Goal: Transaction & Acquisition: Purchase product/service

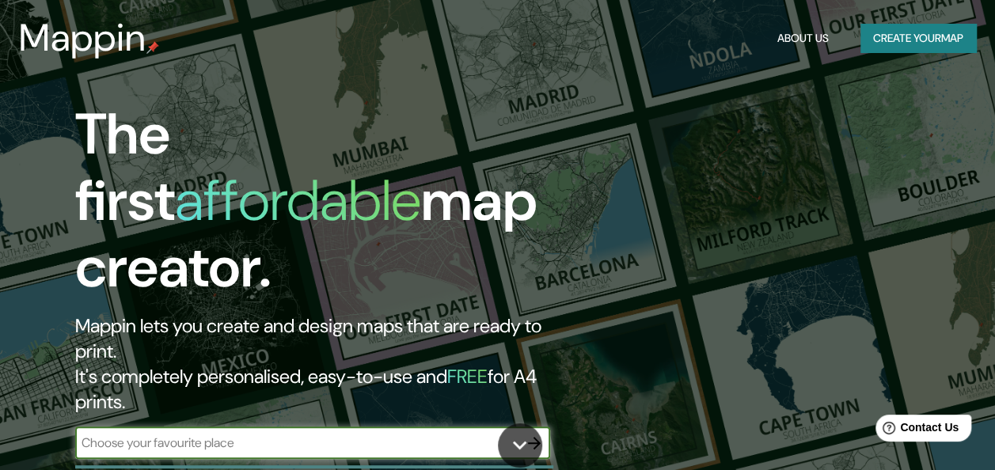
click at [374, 427] on div "​" at bounding box center [312, 443] width 475 height 32
type input "[GEOGRAPHIC_DATA] [GEOGRAPHIC_DATA]"
click at [533, 427] on button "button" at bounding box center [534, 443] width 32 height 32
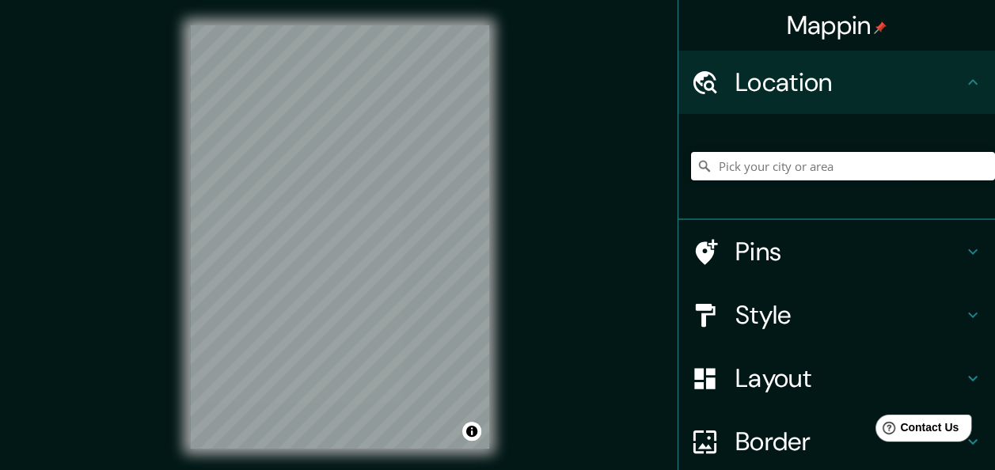
click at [730, 166] on input "Pick your city or area" at bounding box center [843, 166] width 304 height 28
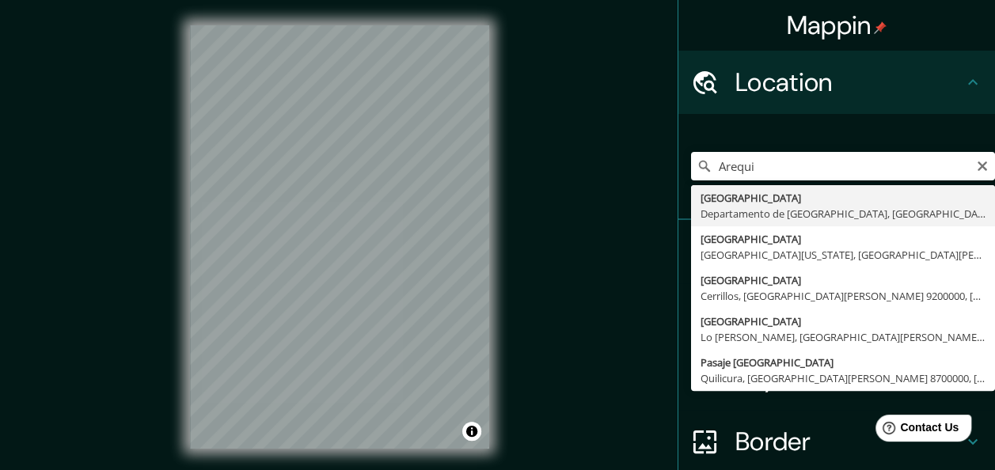
type input "[GEOGRAPHIC_DATA], [GEOGRAPHIC_DATA], [GEOGRAPHIC_DATA]"
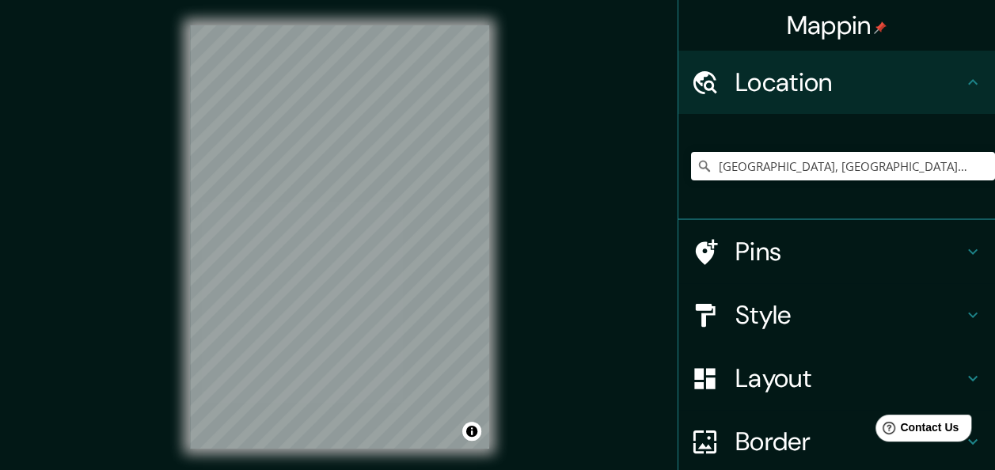
click at [794, 320] on h4 "Style" at bounding box center [849, 315] width 228 height 32
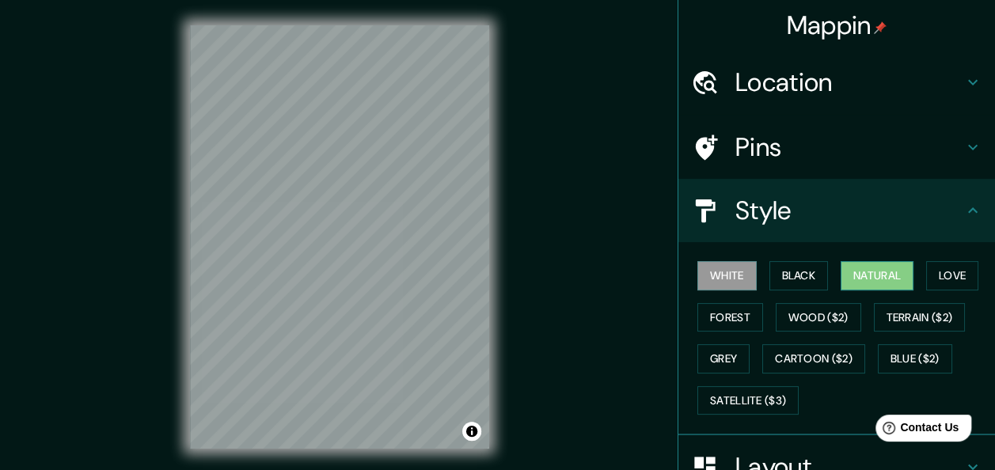
click at [880, 273] on button "Natural" at bounding box center [877, 275] width 73 height 29
click at [723, 316] on button "Forest" at bounding box center [730, 317] width 66 height 29
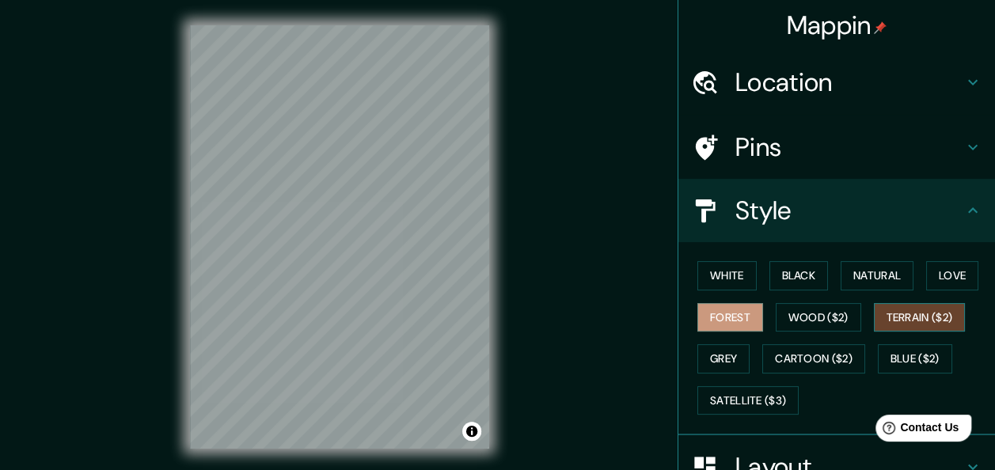
click at [899, 316] on button "Terrain ($2)" at bounding box center [920, 317] width 92 height 29
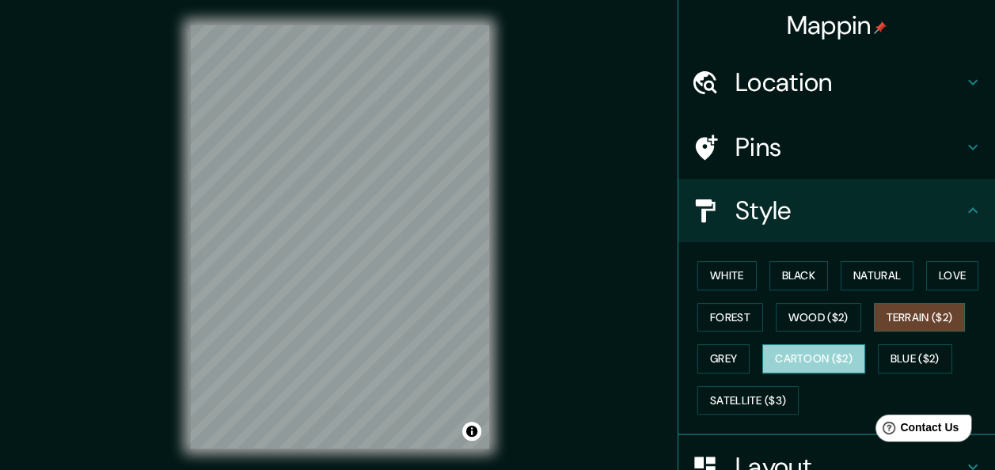
click at [811, 352] on button "Cartoon ($2)" at bounding box center [813, 358] width 103 height 29
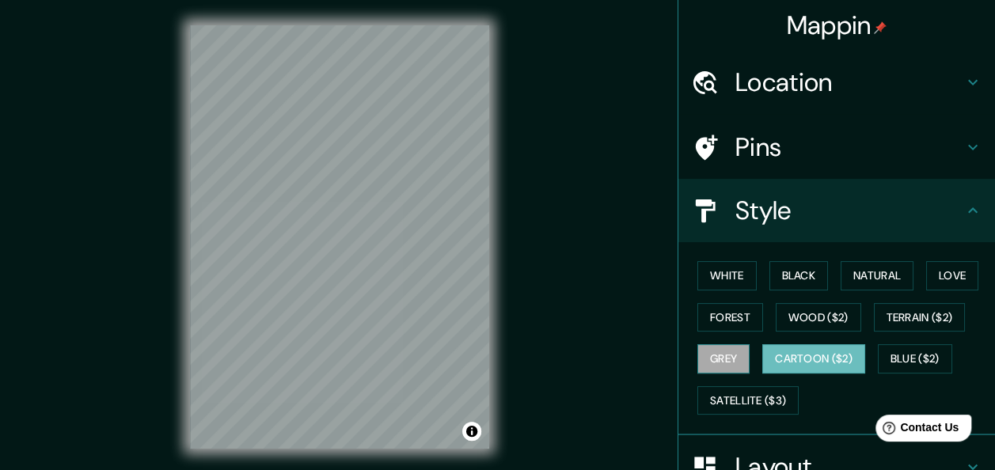
click at [722, 351] on button "Grey" at bounding box center [723, 358] width 52 height 29
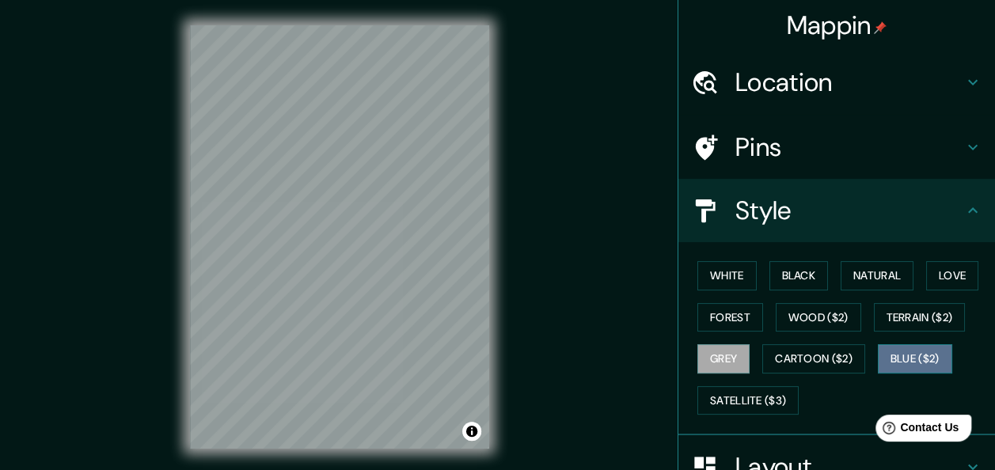
click at [890, 351] on button "Blue ($2)" at bounding box center [915, 358] width 74 height 29
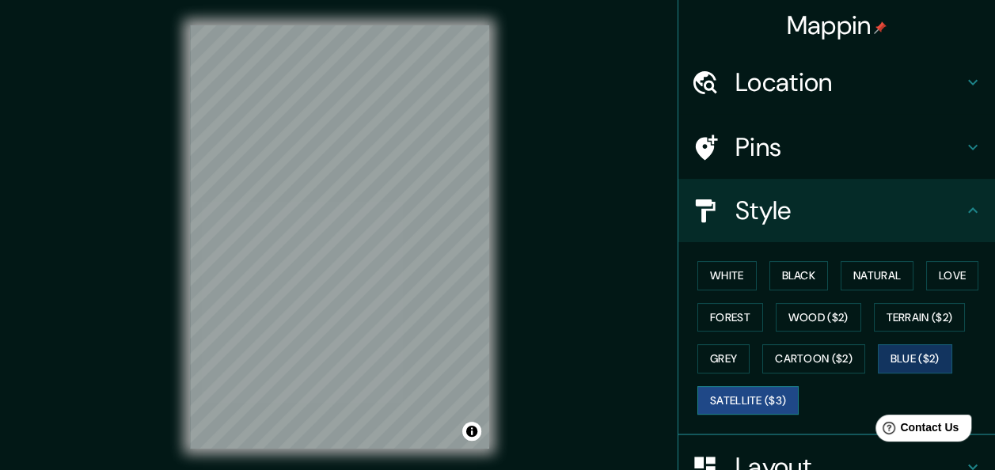
click at [717, 393] on button "Satellite ($3)" at bounding box center [747, 400] width 101 height 29
click at [940, 265] on button "Love" at bounding box center [952, 275] width 52 height 29
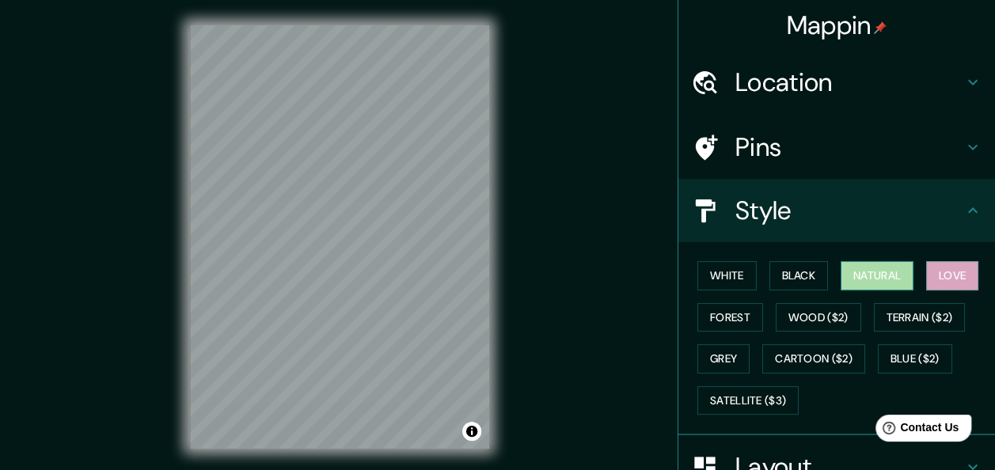
click at [875, 268] on button "Natural" at bounding box center [877, 275] width 73 height 29
click at [817, 272] on button "Black" at bounding box center [798, 275] width 59 height 29
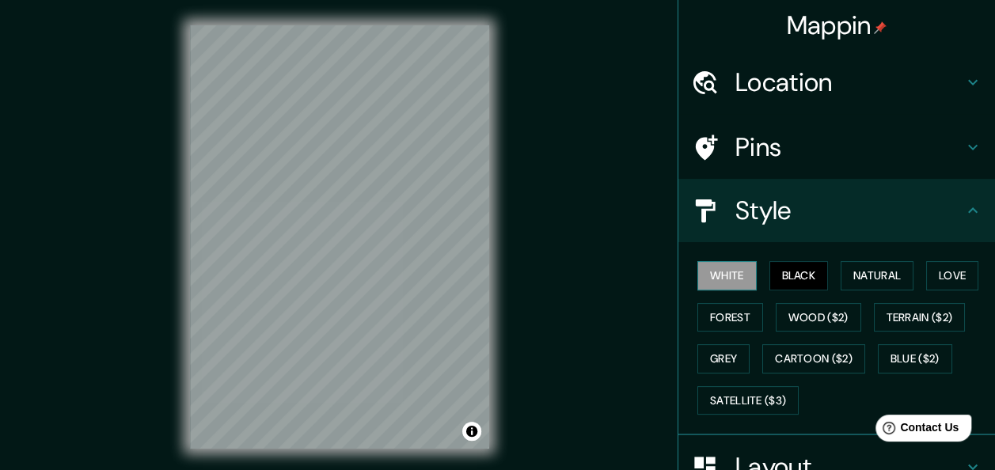
click at [712, 279] on button "White" at bounding box center [726, 275] width 59 height 29
click at [848, 277] on button "Natural" at bounding box center [877, 275] width 73 height 29
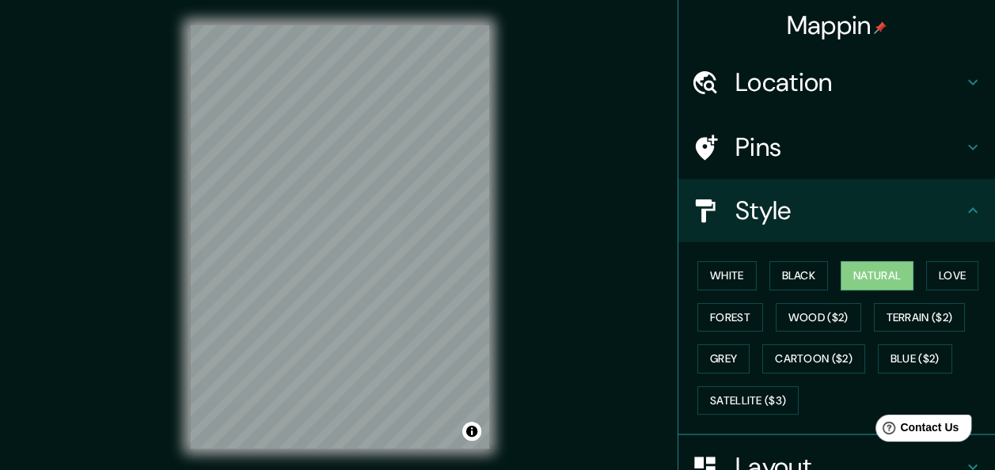
click at [495, 233] on div "© Mapbox © OpenStreetMap Improve this map" at bounding box center [340, 237] width 350 height 474
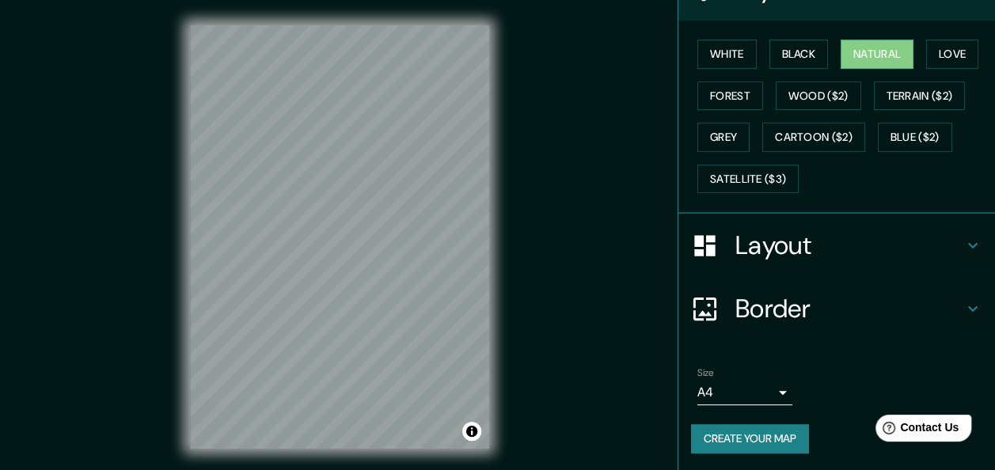
click at [864, 257] on h4 "Layout" at bounding box center [849, 246] width 228 height 32
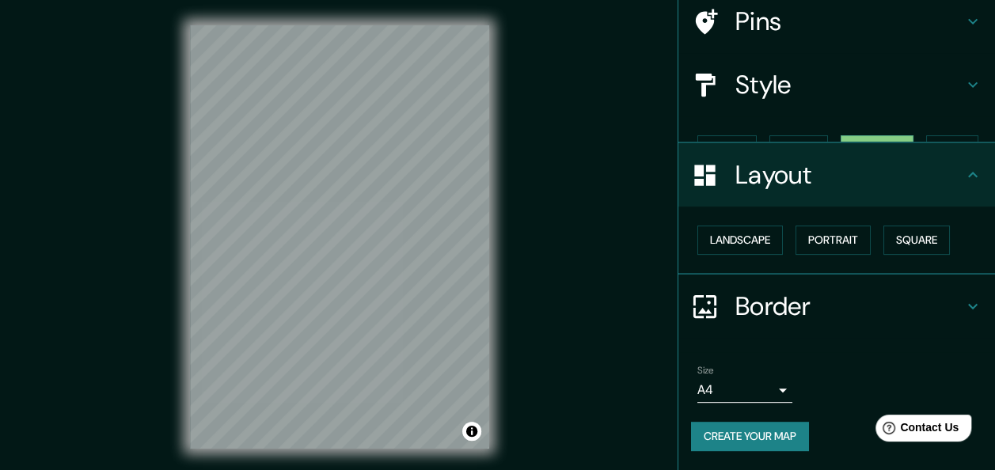
scroll to position [98, 0]
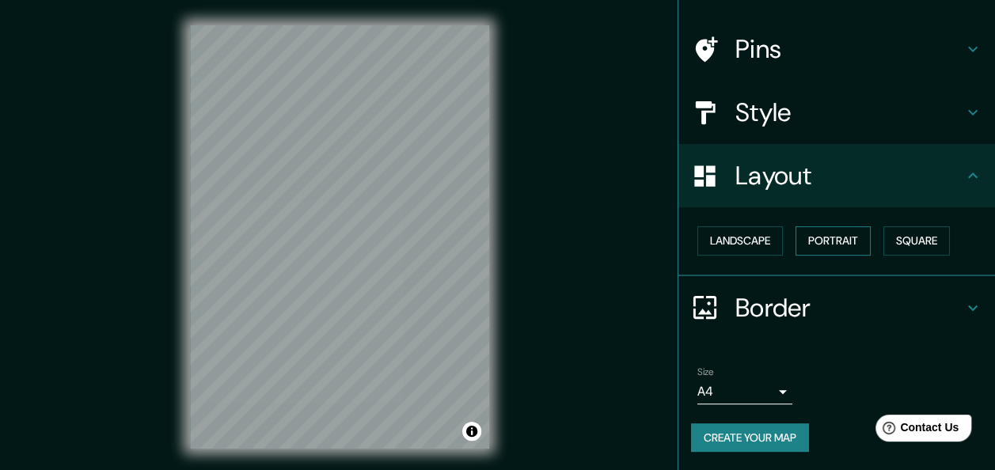
click at [821, 252] on button "Portrait" at bounding box center [832, 240] width 75 height 29
click at [742, 239] on button "Landscape" at bounding box center [739, 240] width 85 height 29
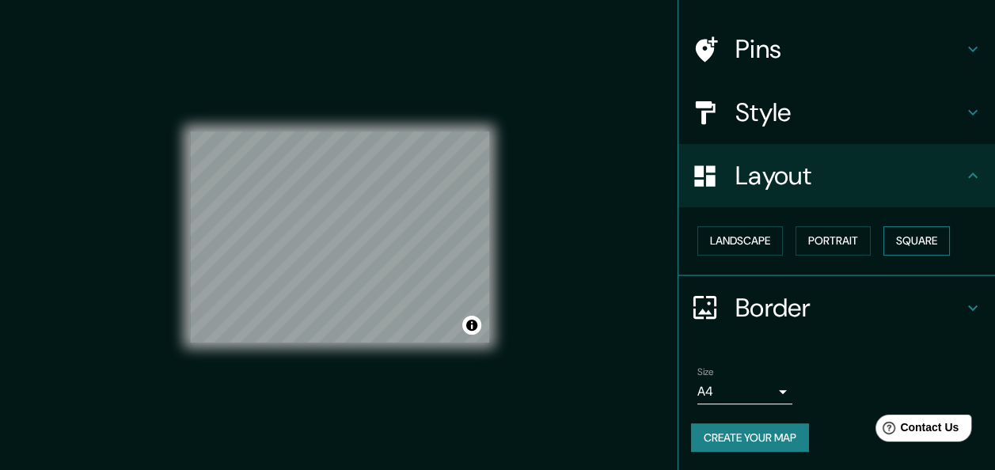
click at [890, 233] on button "Square" at bounding box center [916, 240] width 66 height 29
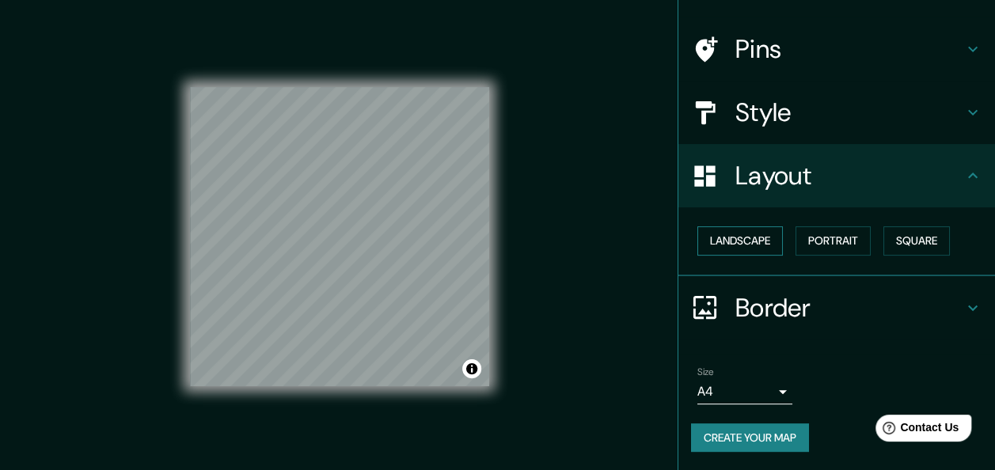
click at [727, 247] on button "Landscape" at bounding box center [739, 240] width 85 height 29
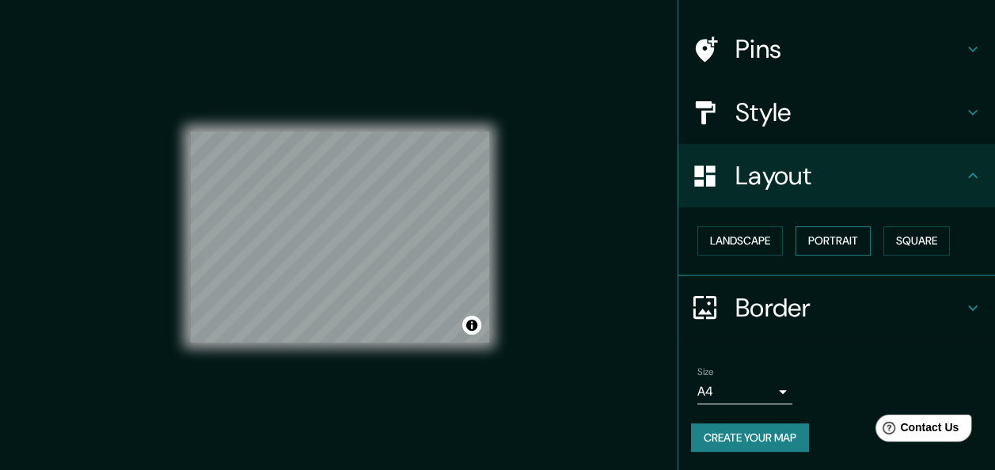
click at [812, 236] on button "Portrait" at bounding box center [832, 240] width 75 height 29
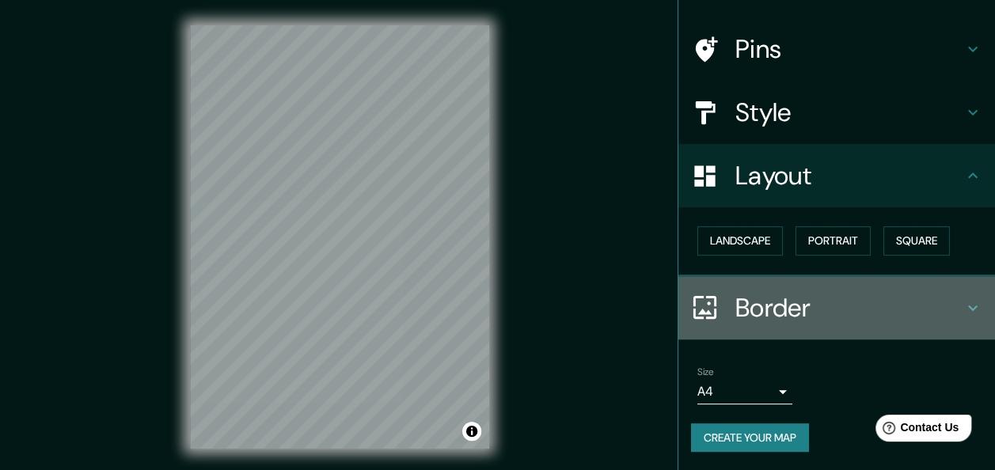
click at [817, 301] on h4 "Border" at bounding box center [849, 308] width 228 height 32
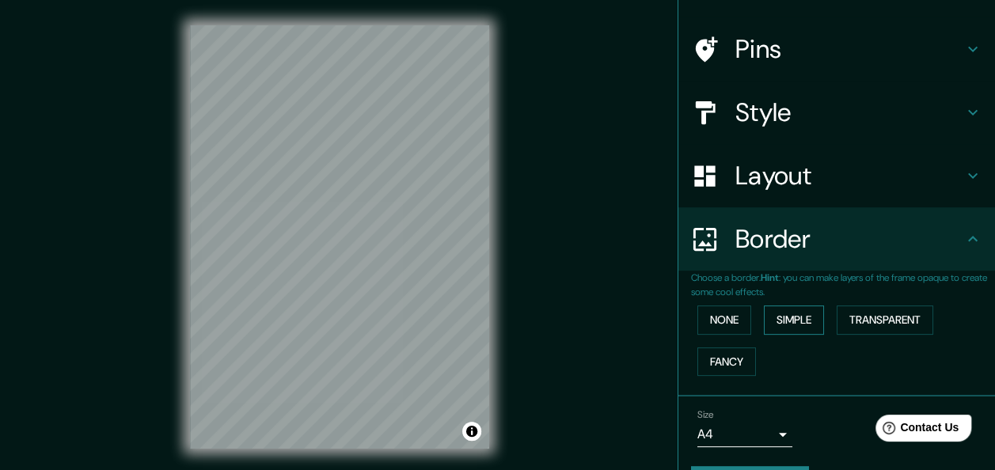
click at [781, 317] on button "Simple" at bounding box center [794, 320] width 60 height 29
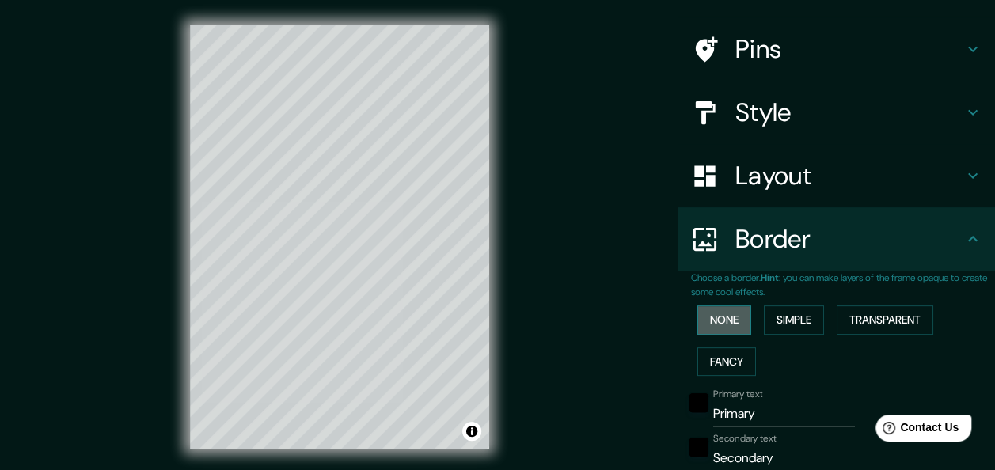
click at [721, 317] on button "None" at bounding box center [724, 320] width 54 height 29
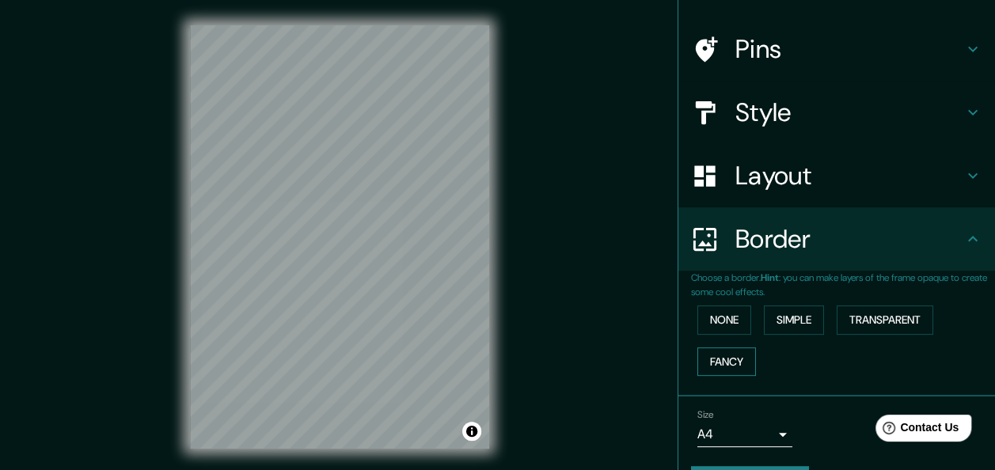
click at [732, 358] on button "Fancy" at bounding box center [726, 361] width 59 height 29
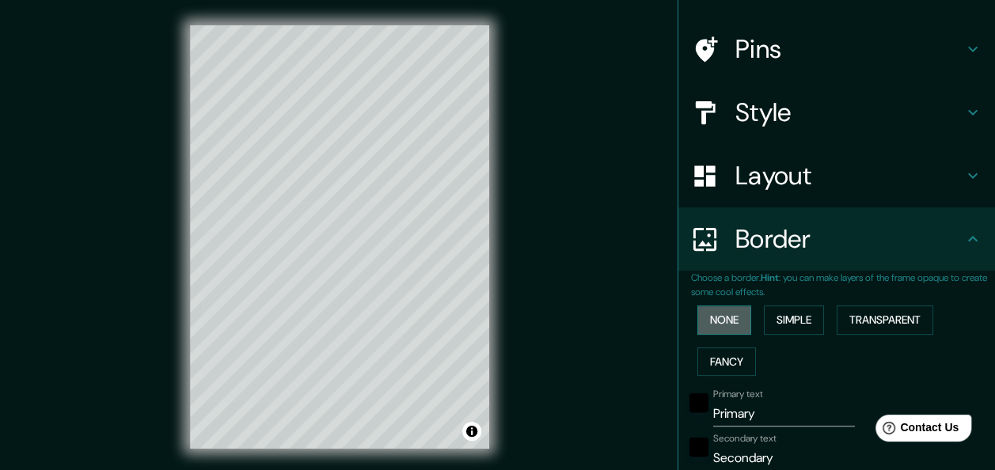
click at [720, 332] on button "None" at bounding box center [724, 320] width 54 height 29
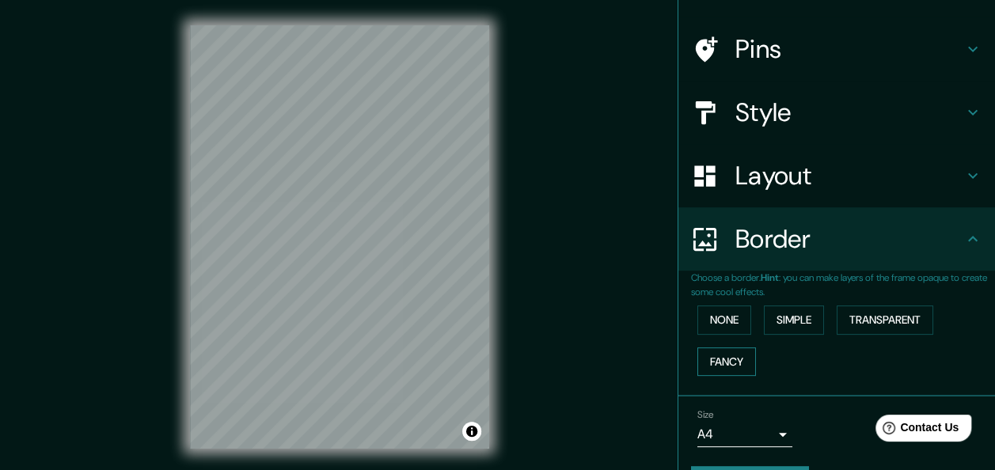
click at [711, 355] on button "Fancy" at bounding box center [726, 361] width 59 height 29
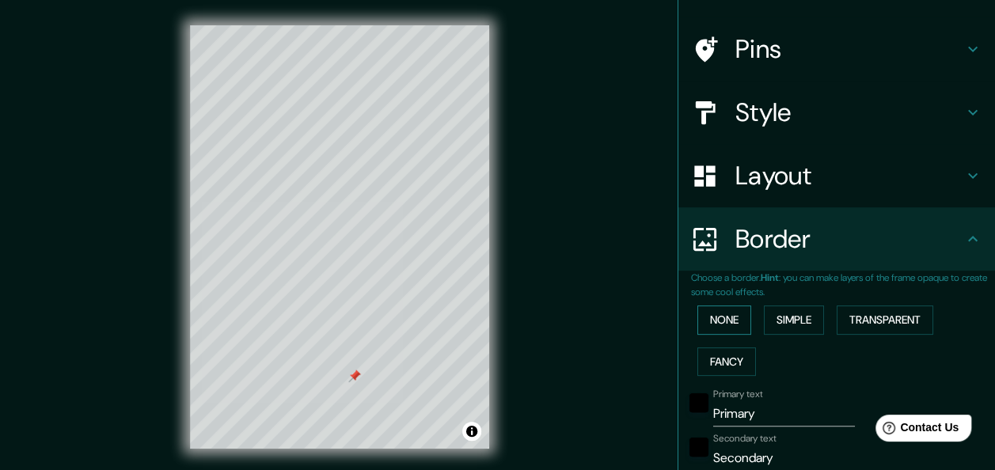
click at [705, 322] on button "None" at bounding box center [724, 320] width 54 height 29
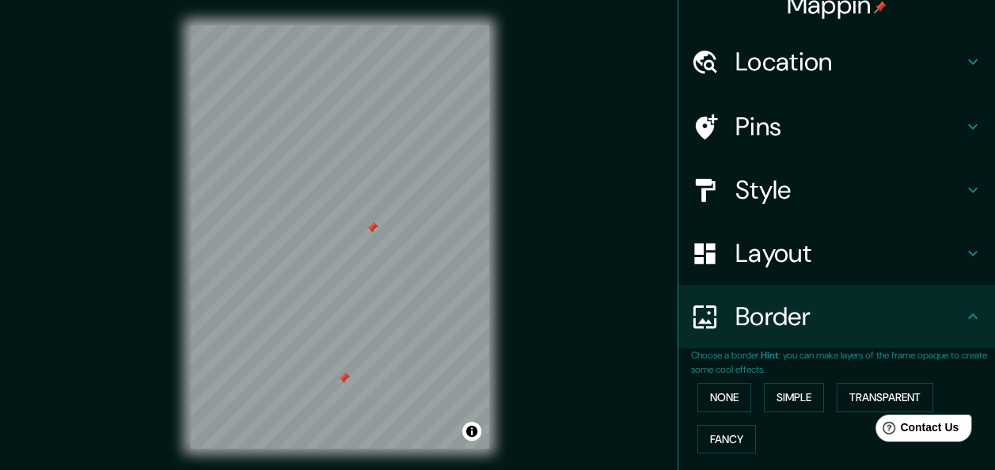
scroll to position [0, 0]
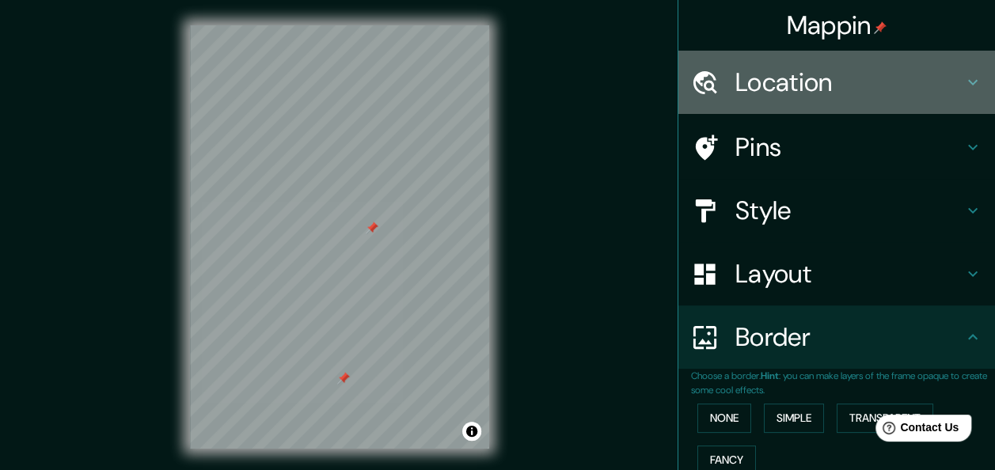
click at [814, 74] on h4 "Location" at bounding box center [849, 82] width 228 height 32
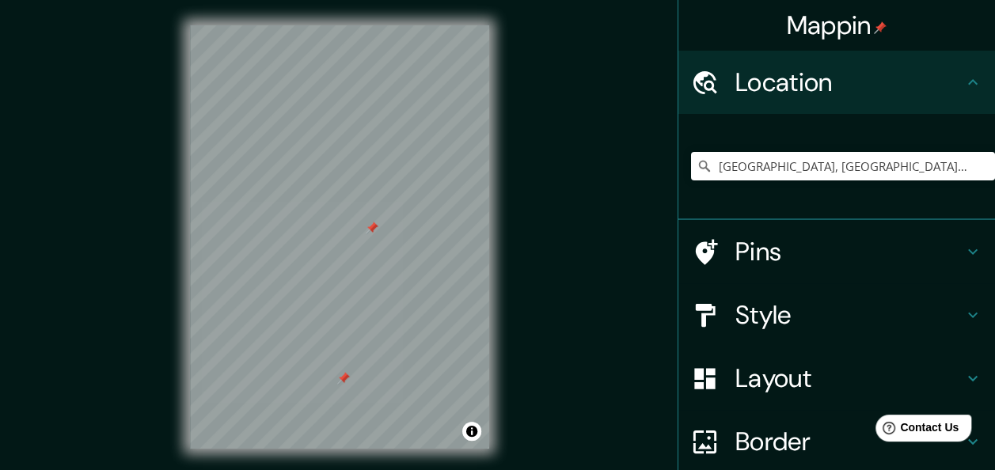
click at [801, 262] on h4 "Pins" at bounding box center [849, 252] width 228 height 32
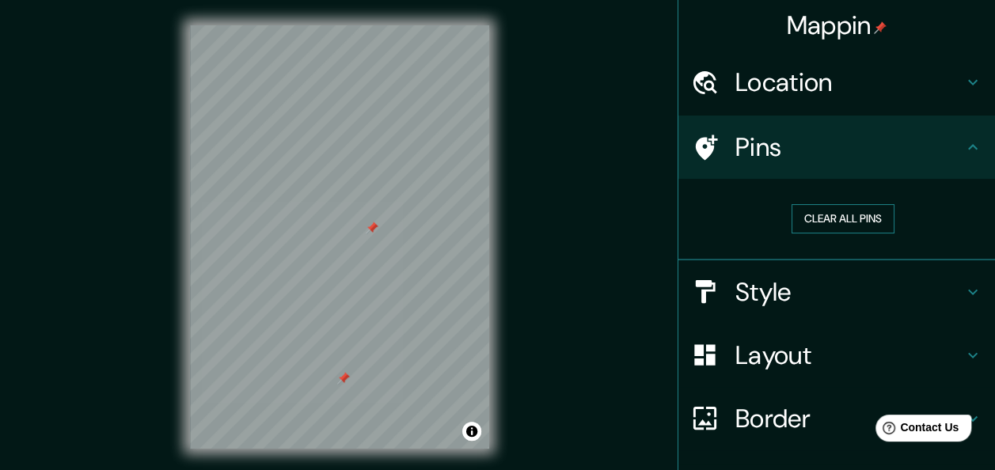
click at [828, 218] on button "Clear all pins" at bounding box center [843, 218] width 103 height 29
